Goal: Navigation & Orientation: Find specific page/section

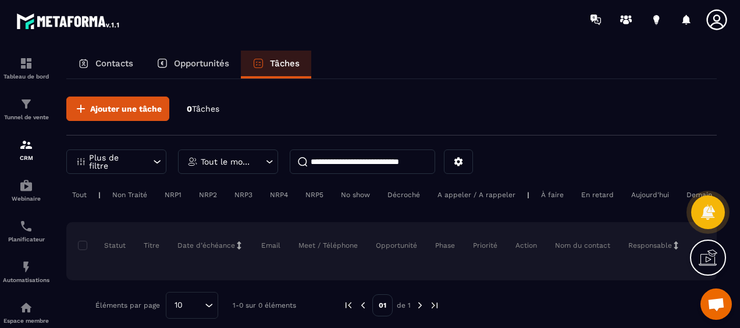
click at [117, 63] on p "Contacts" at bounding box center [114, 63] width 38 height 10
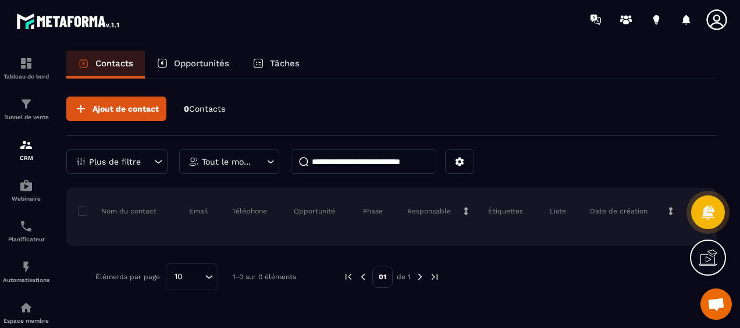
click at [706, 255] on icon at bounding box center [708, 257] width 19 height 19
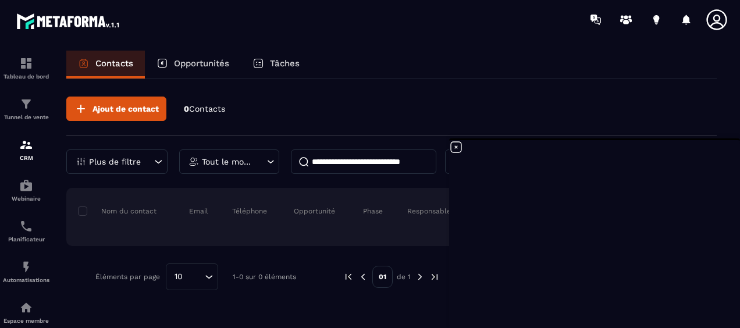
click at [247, 211] on p "Téléphone" at bounding box center [249, 210] width 35 height 9
click at [80, 208] on span at bounding box center [82, 210] width 9 height 9
drag, startPoint x: 127, startPoint y: 209, endPoint x: 155, endPoint y: 209, distance: 27.9
click at [155, 209] on p "Nom du contact" at bounding box center [117, 210] width 79 height 9
drag, startPoint x: 155, startPoint y: 209, endPoint x: 169, endPoint y: 230, distance: 25.7
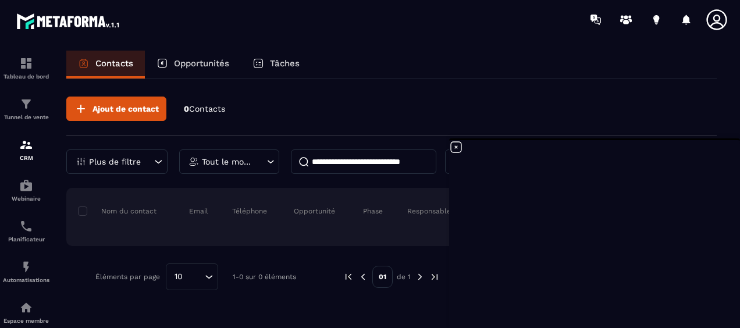
click at [169, 230] on div "Nom du contact Email Téléphone Opportunité Phase Responsable Étiquettes Liste D…" at bounding box center [391, 217] width 650 height 58
click at [592, 19] on icon at bounding box center [593, 19] width 6 height 8
click at [627, 20] on icon at bounding box center [626, 22] width 6 height 5
click at [596, 17] on icon at bounding box center [593, 19] width 6 height 8
click at [454, 147] on icon at bounding box center [456, 147] width 14 height 14
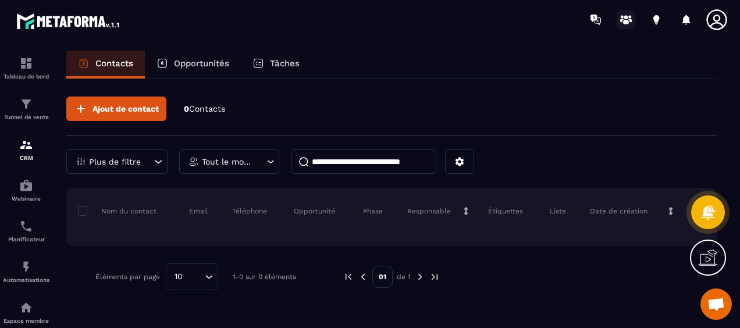
click at [625, 17] on circle at bounding box center [626, 17] width 4 height 4
click at [21, 70] on div "Tableau de bord" at bounding box center [26, 67] width 47 height 23
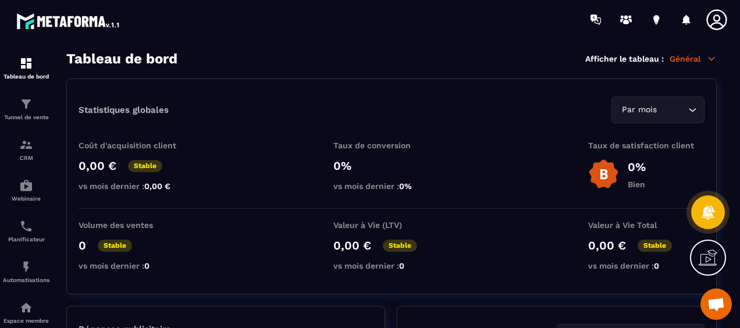
click at [708, 59] on icon at bounding box center [711, 59] width 10 height 10
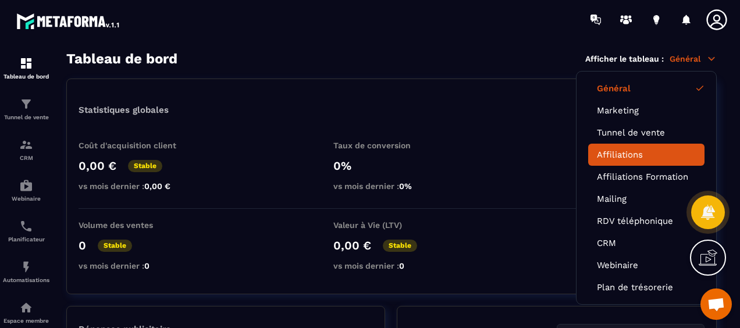
click at [620, 156] on link "Affiliations" at bounding box center [646, 154] width 99 height 10
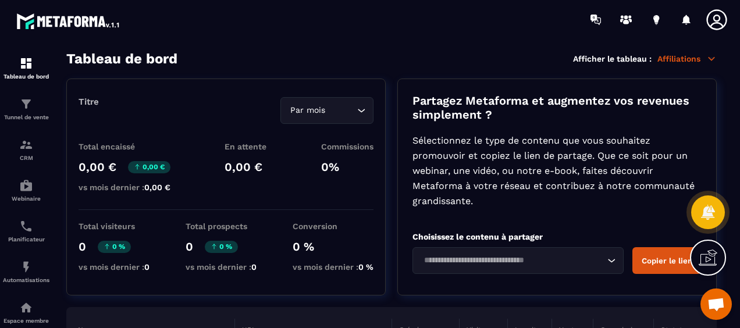
click at [612, 260] on icon "Search for option" at bounding box center [612, 261] width 12 height 12
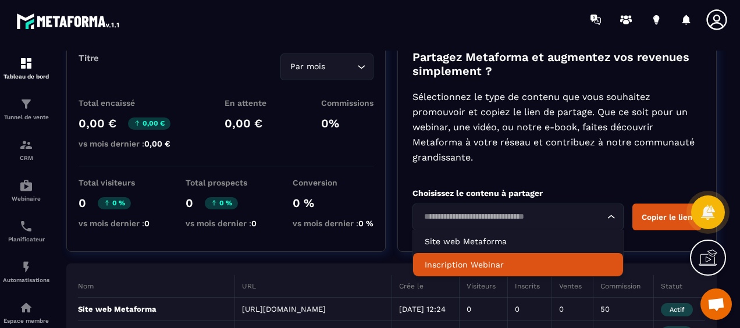
scroll to position [58, 0]
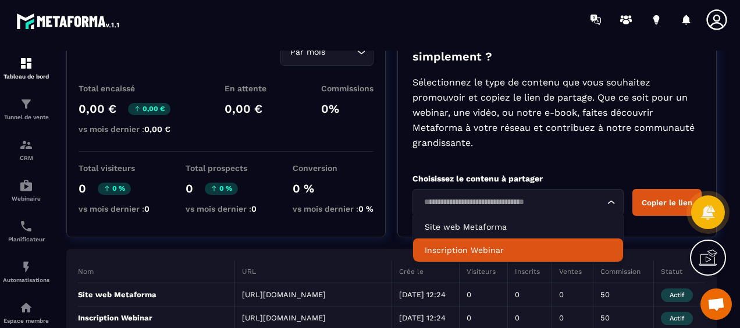
click at [466, 250] on p "Inscription Webinar" at bounding box center [518, 250] width 187 height 12
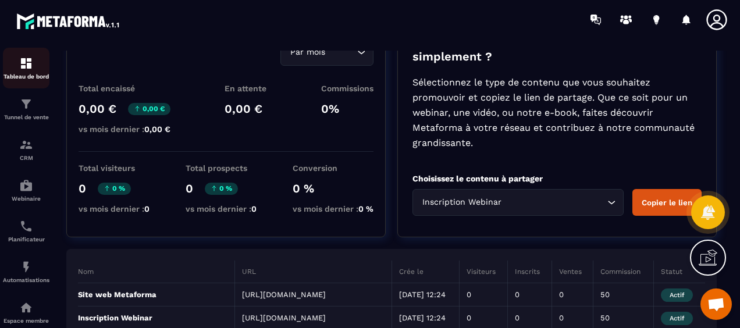
click at [20, 73] on p "Tableau de bord" at bounding box center [26, 76] width 47 height 6
